Goal: Transaction & Acquisition: Purchase product/service

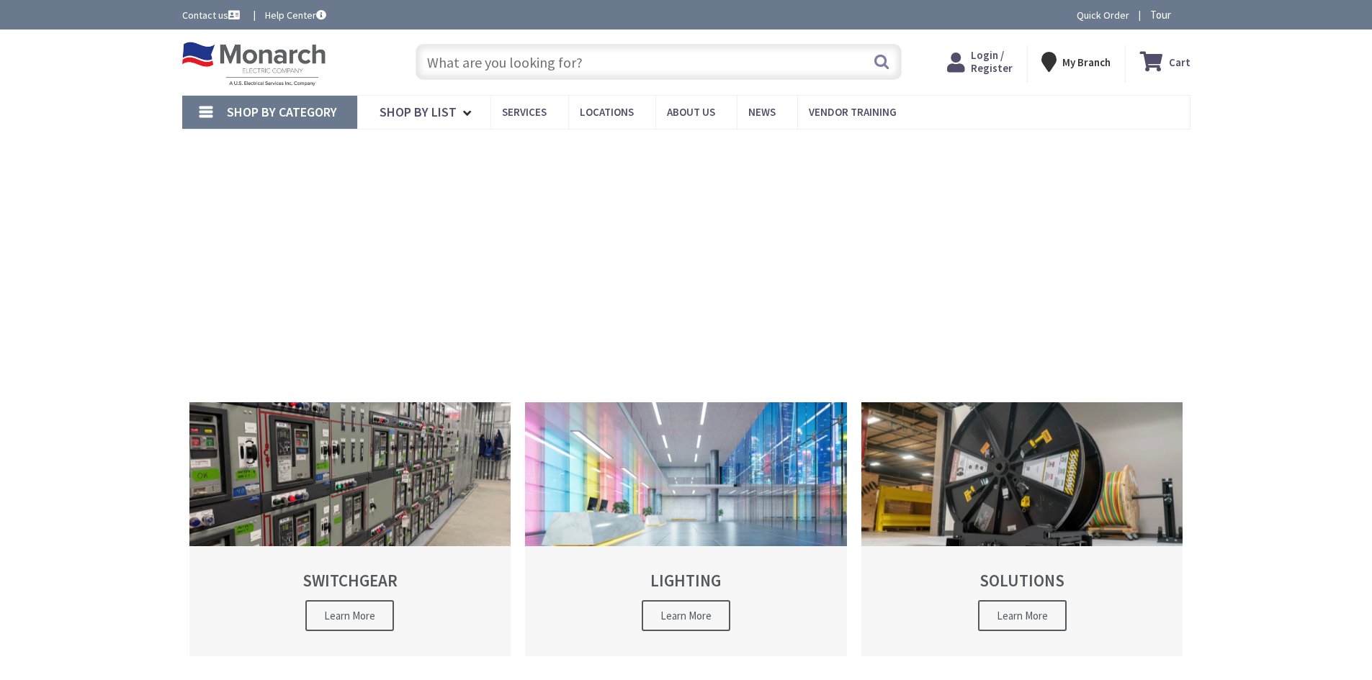
type input "[STREET_ADDRESS]"
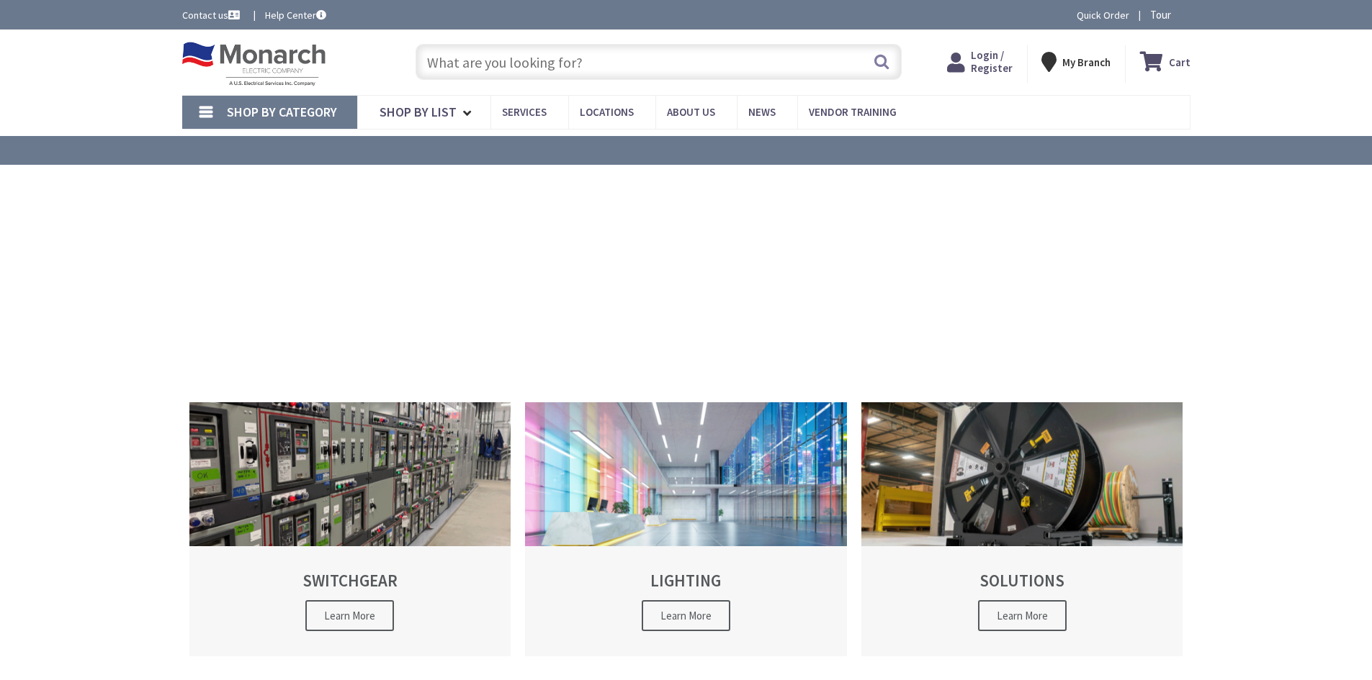
click at [625, 67] on input "text" at bounding box center [658, 62] width 486 height 36
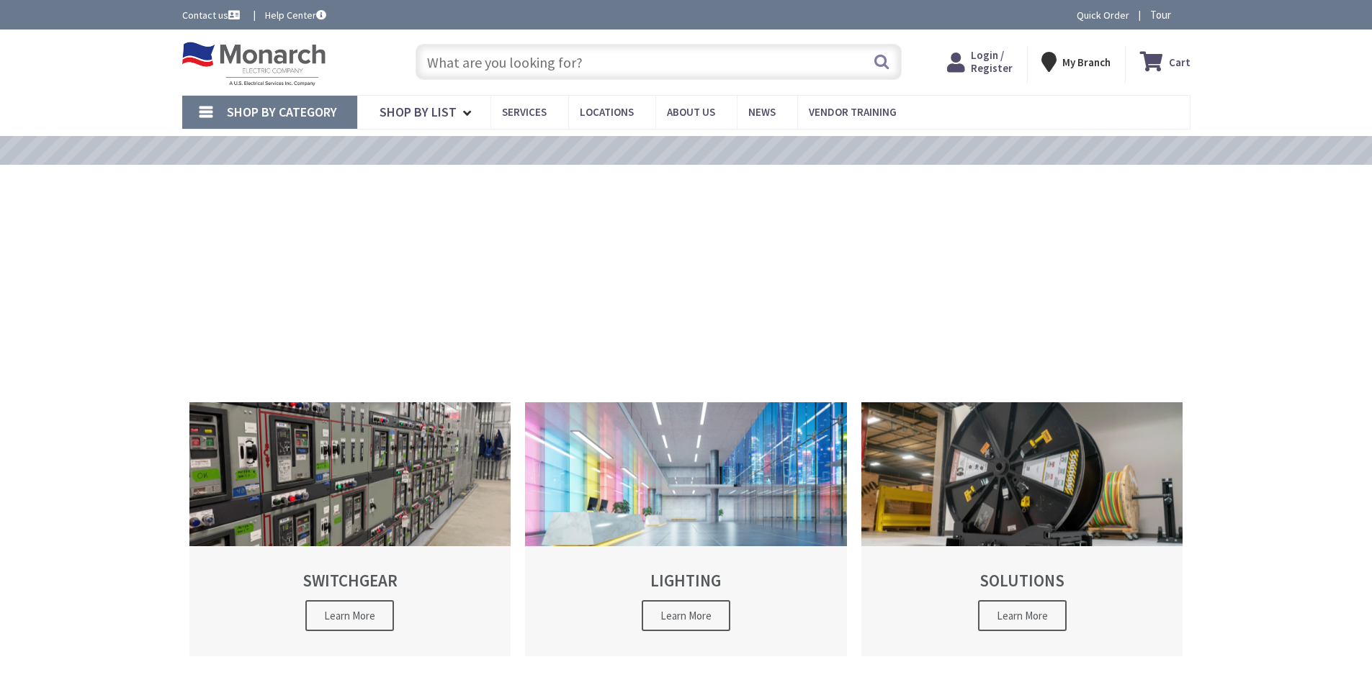
click at [625, 67] on input "text" at bounding box center [658, 62] width 486 height 36
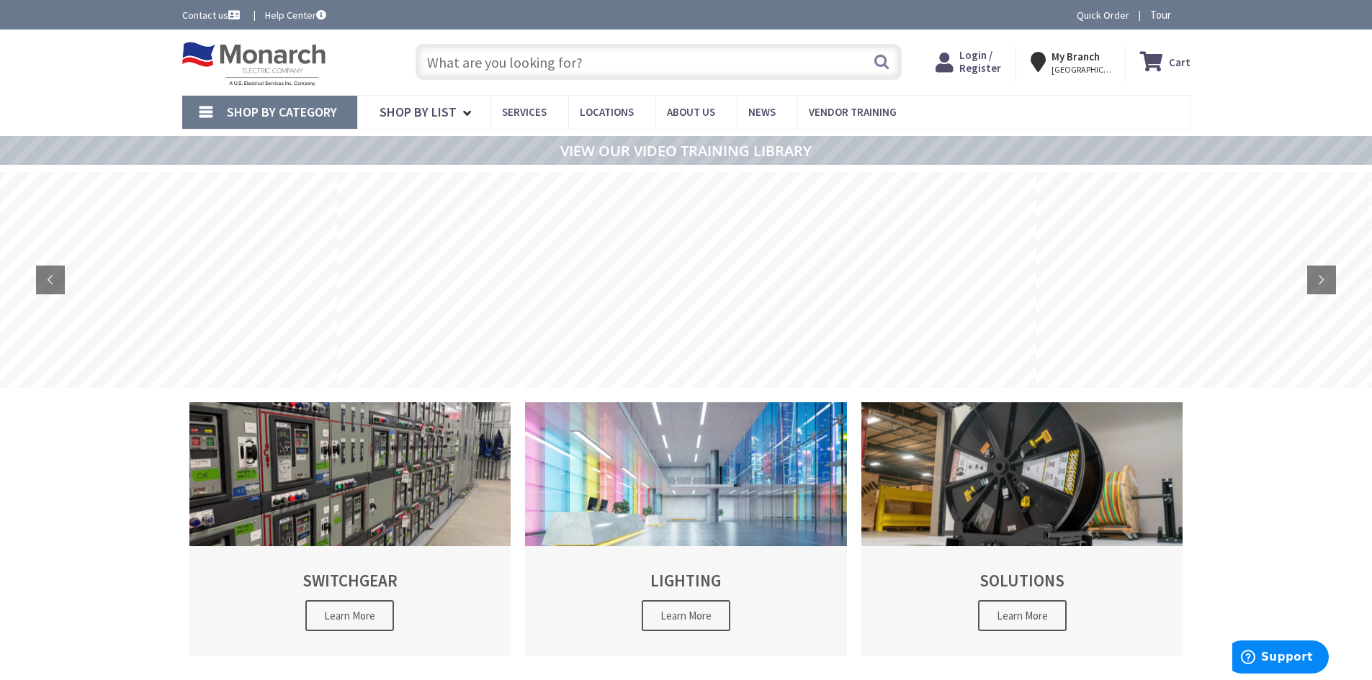
click at [971, 58] on span "Login / Register" at bounding box center [980, 61] width 42 height 27
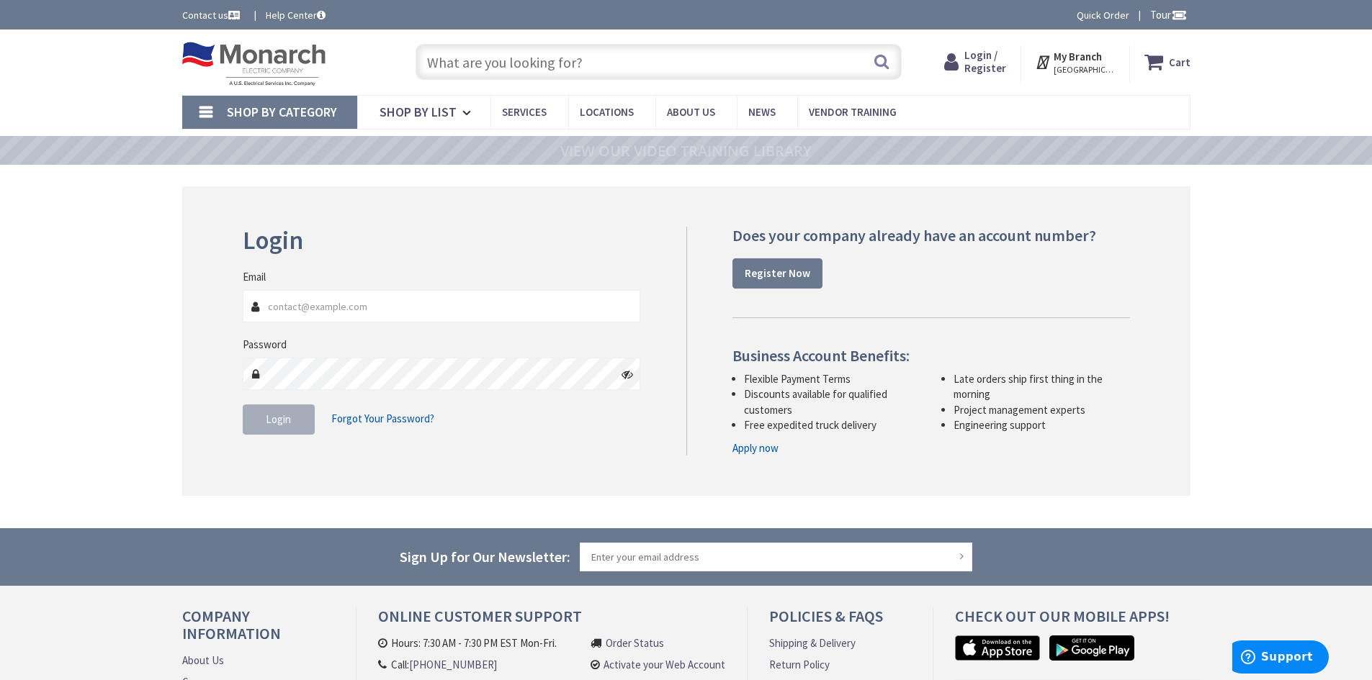
type input "CHRISM@MATROS.COM"
click at [282, 419] on span "Login" at bounding box center [278, 420] width 25 height 14
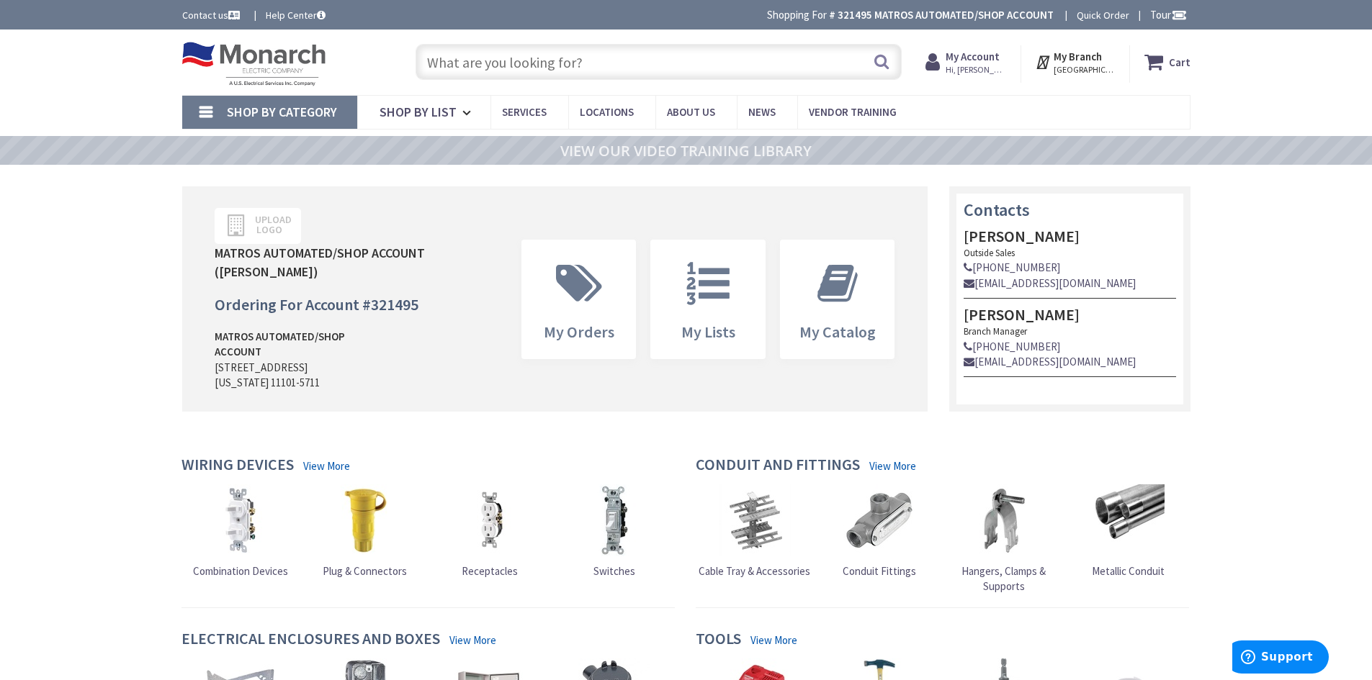
click at [572, 60] on input "text" at bounding box center [658, 62] width 486 height 36
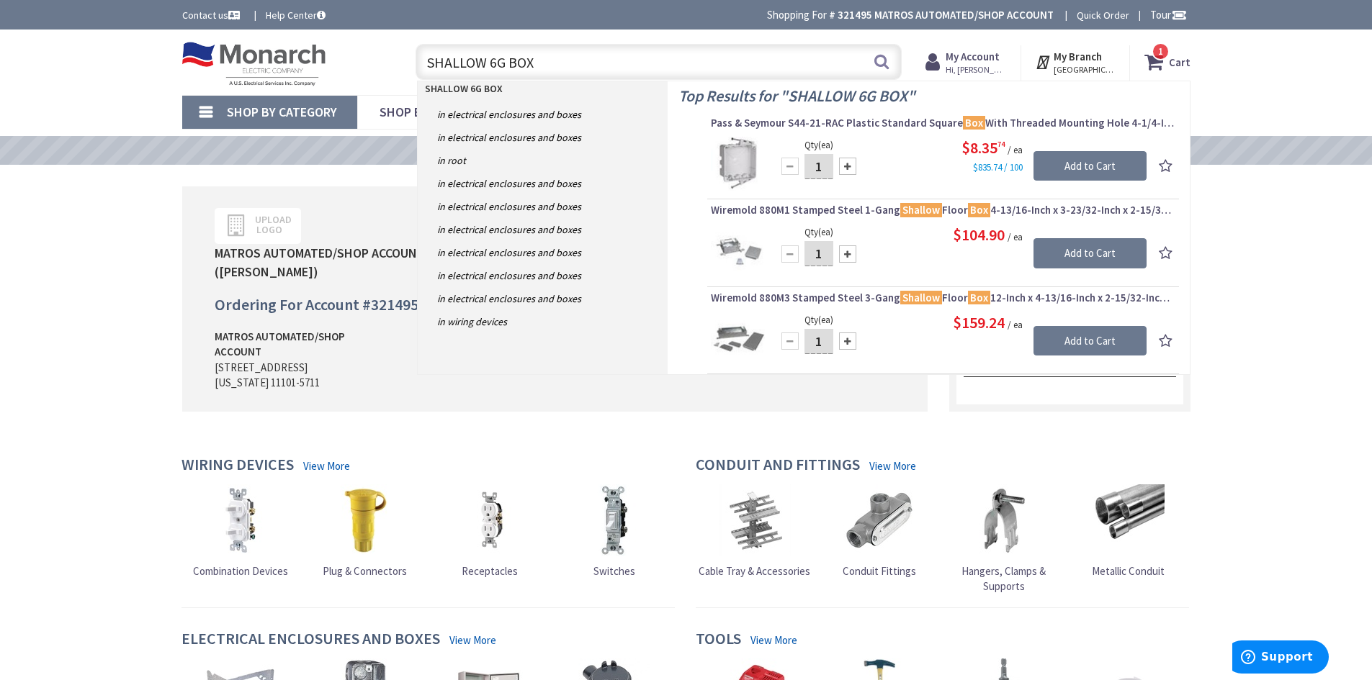
drag, startPoint x: 576, startPoint y: 69, endPoint x: 511, endPoint y: 73, distance: 64.9
click at [511, 73] on input "SHALLOW 6G BOX" at bounding box center [658, 62] width 486 height 36
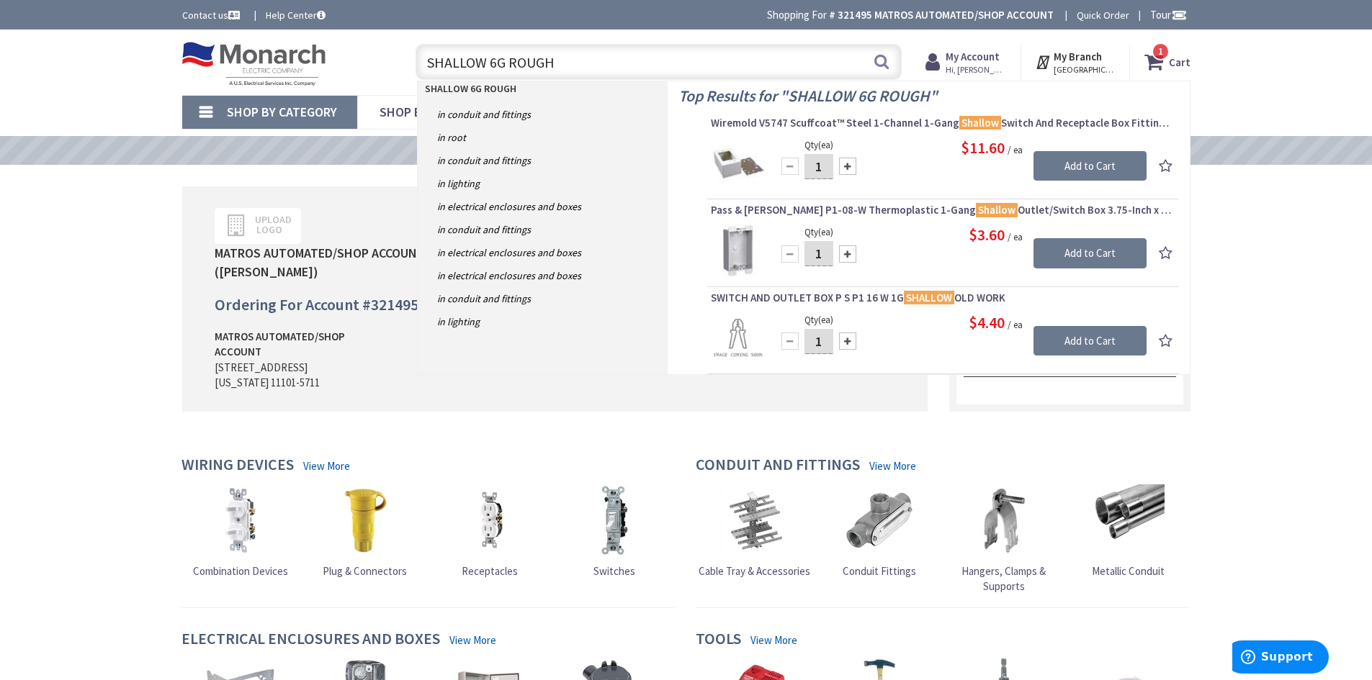
drag, startPoint x: 490, startPoint y: 64, endPoint x: 326, endPoint y: 63, distance: 164.2
click at [328, 64] on div "Toggle Nav SHALLOW 6G ROUGH SHALLOW 6G ROUGH Search 1 1 1 items Cart My Cart 1 1" at bounding box center [686, 62] width 1030 height 48
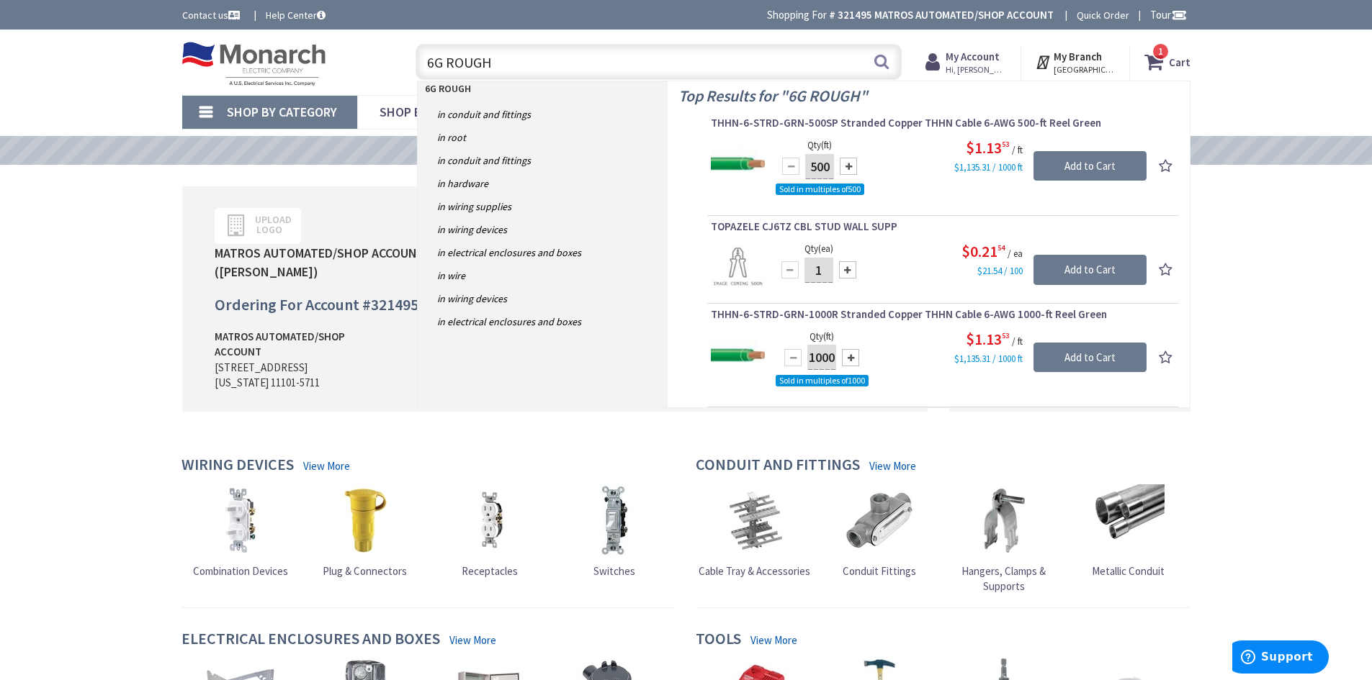
click at [507, 63] on input "6G ROUGH" at bounding box center [658, 62] width 486 height 36
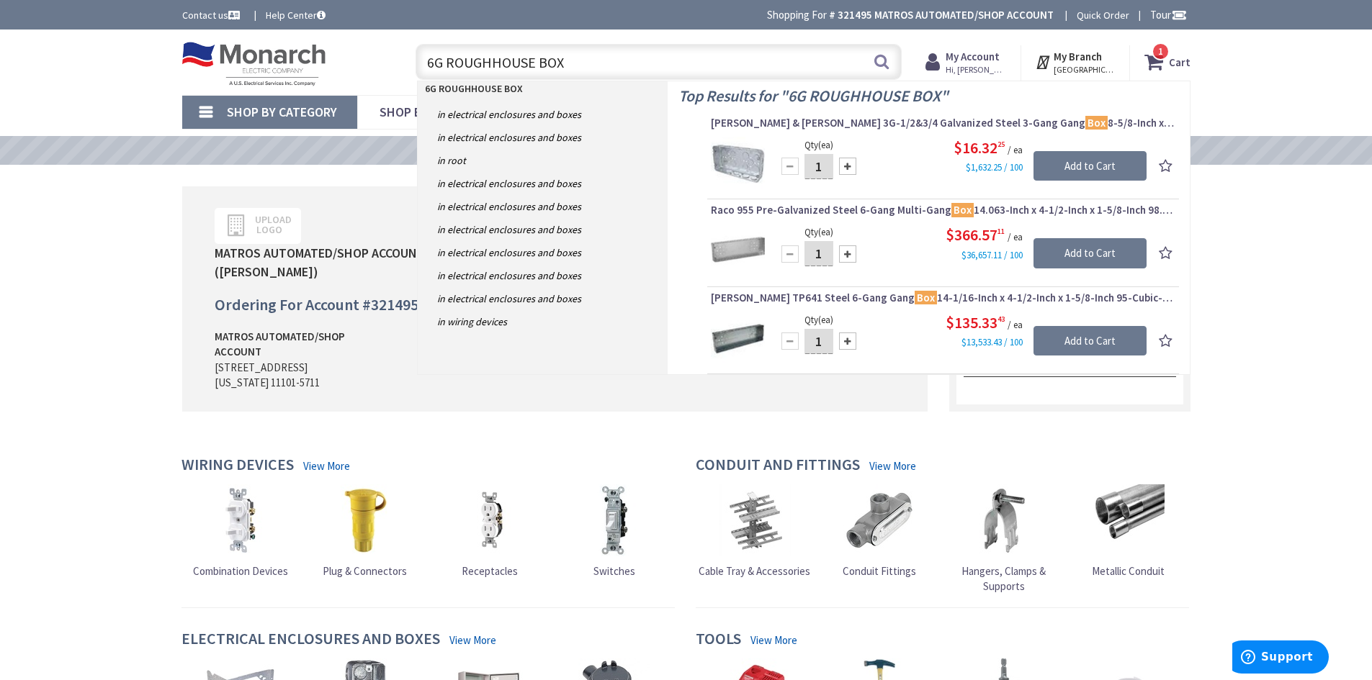
type input "6G ROUGHHOUSE BOX"
